Goal: Task Accomplishment & Management: Complete application form

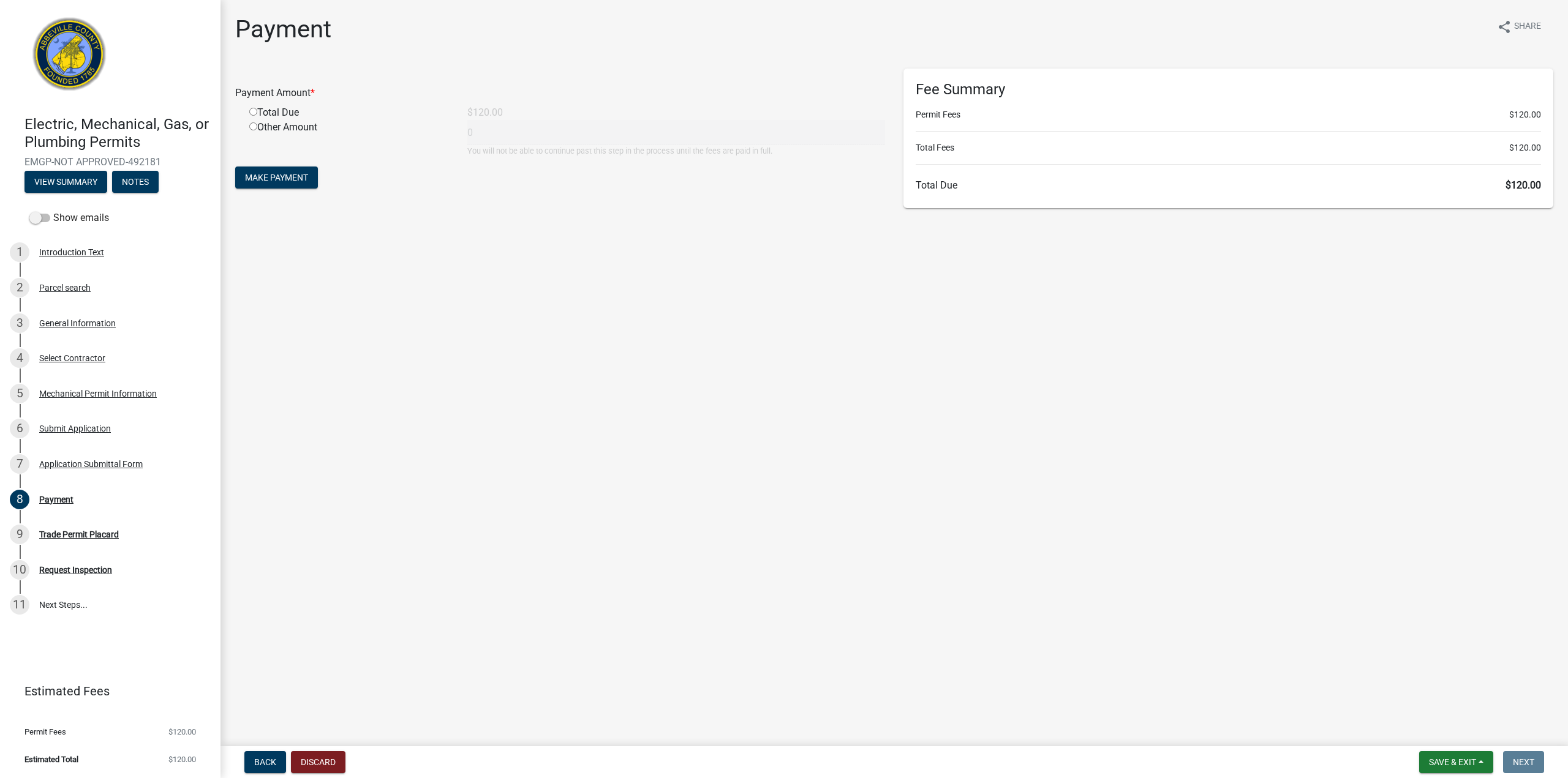
click at [252, 111] on input "radio" at bounding box center [253, 111] width 8 height 8
radio input "true"
type input "120"
click at [263, 172] on button "Make Payment" at bounding box center [276, 178] width 83 height 22
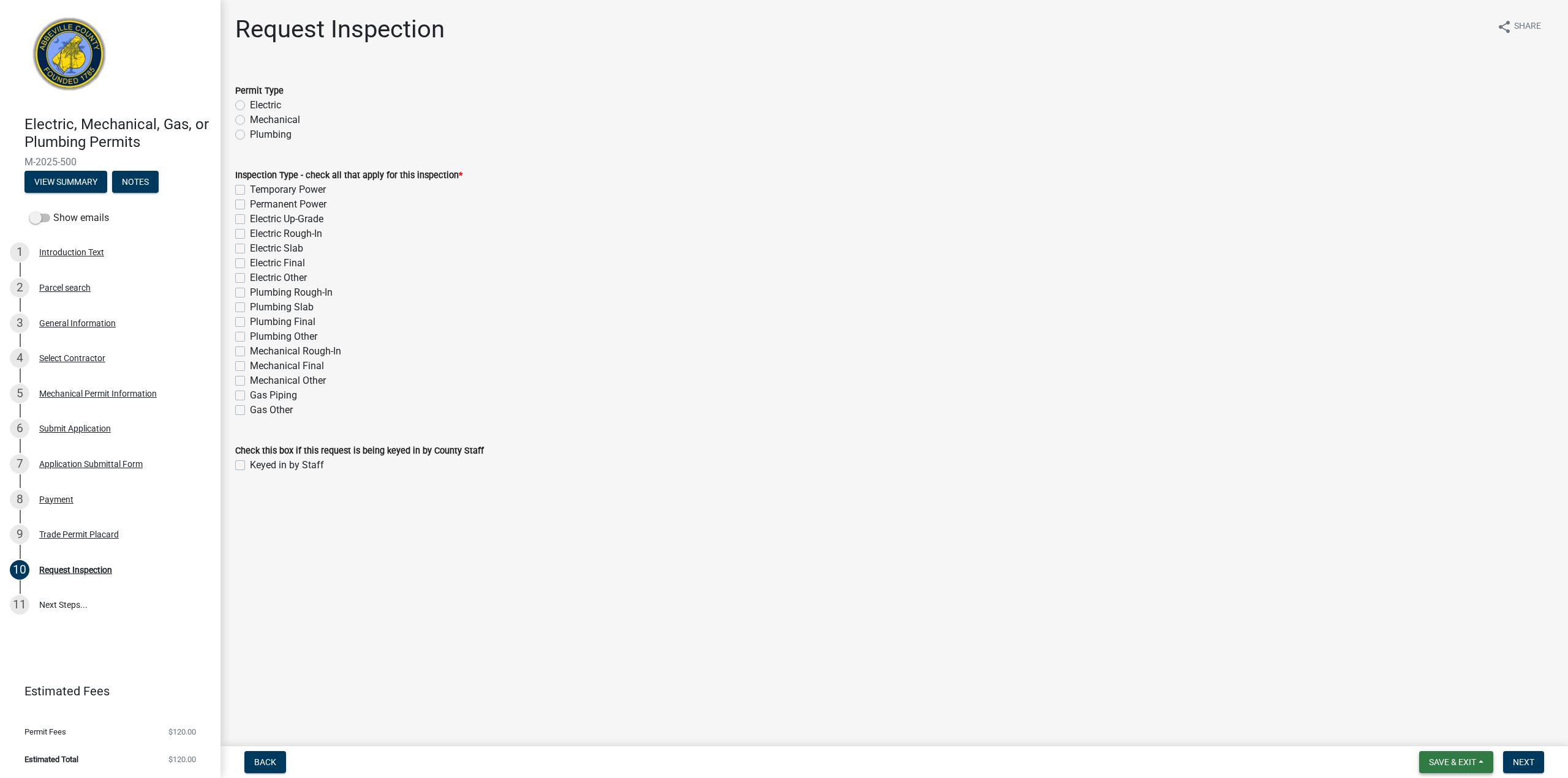
click at [1430, 755] on button "Save & Exit" at bounding box center [1457, 763] width 74 height 22
click at [1436, 737] on button "Save & Exit" at bounding box center [1444, 730] width 98 height 29
